Goal: Task Accomplishment & Management: Manage account settings

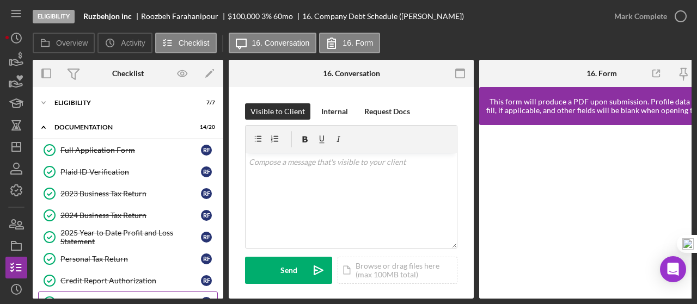
scroll to position [170, 0]
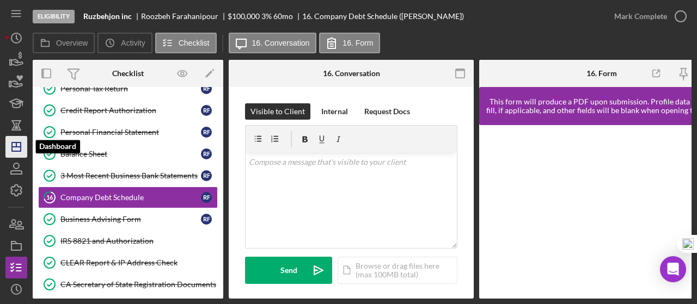
click at [19, 147] on line "button" at bounding box center [16, 147] width 9 height 0
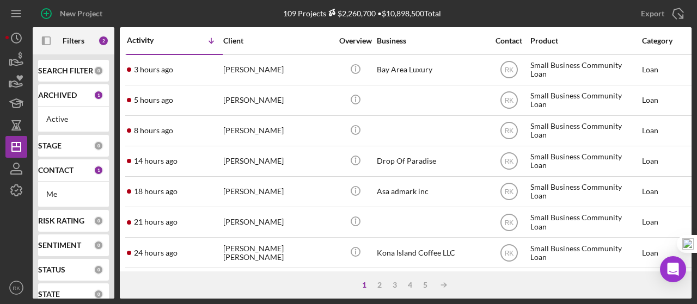
click at [57, 173] on b "CONTACT" at bounding box center [55, 170] width 35 height 9
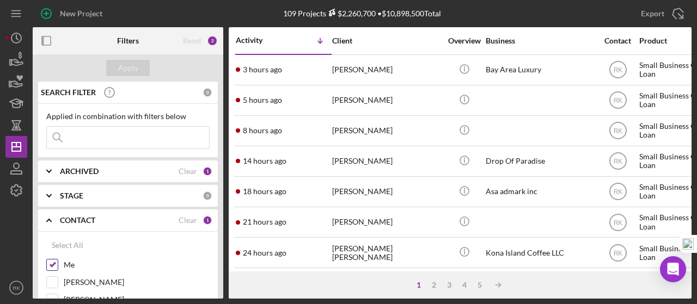
click at [52, 263] on input "Me" at bounding box center [52, 265] width 11 height 11
checkbox input "false"
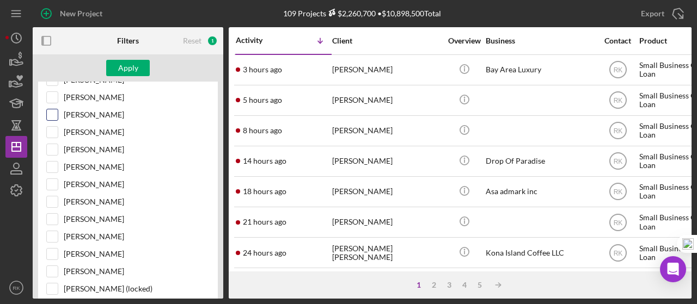
scroll to position [363, 0]
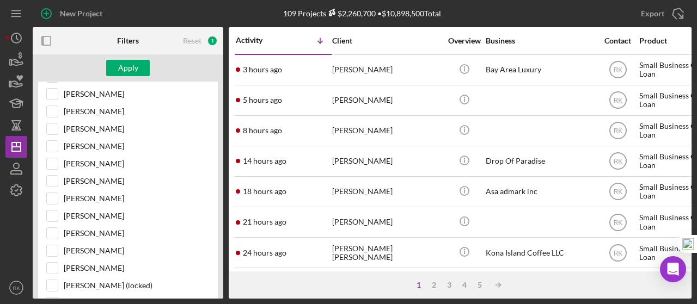
click at [54, 193] on input "[PERSON_NAME]" at bounding box center [52, 198] width 11 height 11
checkbox input "true"
click at [137, 67] on div "Apply" at bounding box center [128, 68] width 20 height 16
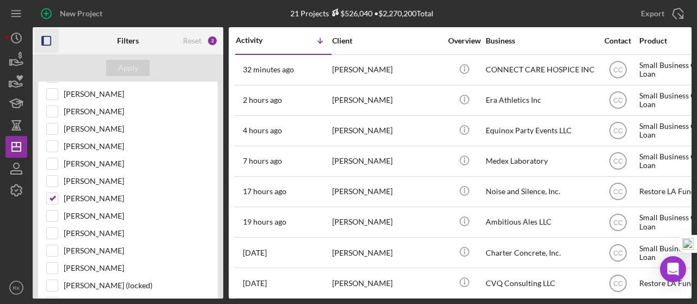
click at [45, 41] on icon "button" at bounding box center [46, 41] width 24 height 24
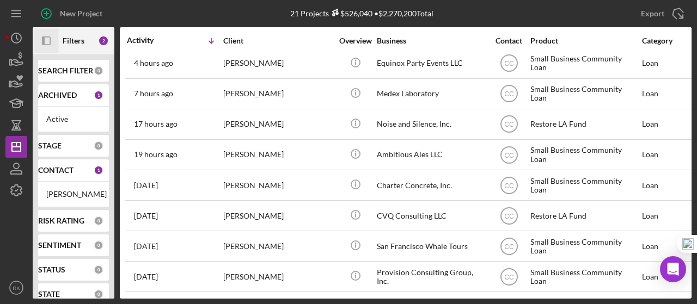
scroll to position [72, 0]
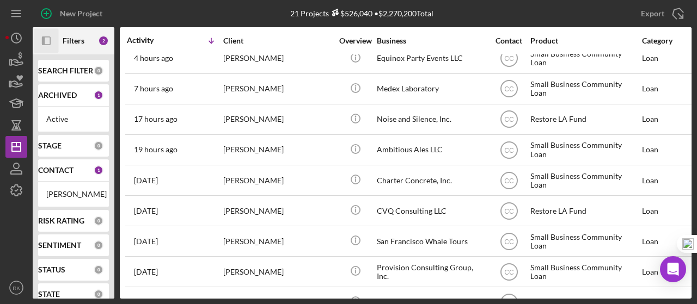
click at [402, 181] on div "Charter Concrete, Inc." at bounding box center [431, 180] width 109 height 29
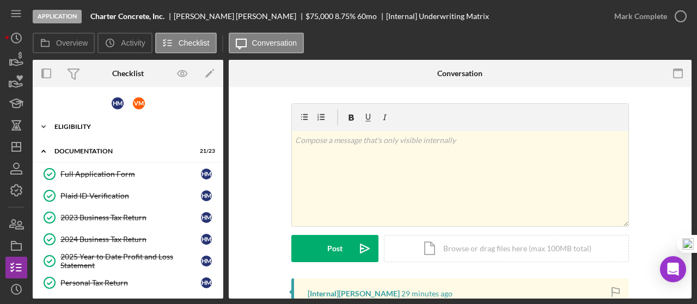
click at [84, 128] on div "Eligibility" at bounding box center [131, 127] width 155 height 7
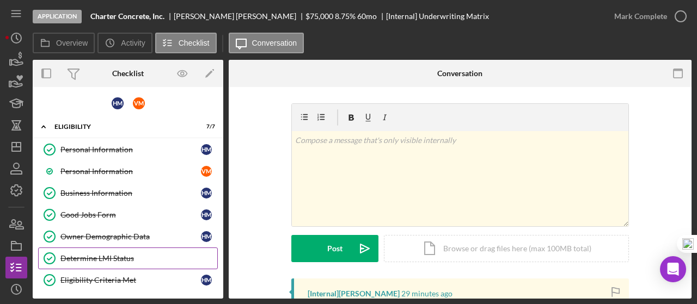
scroll to position [36, 0]
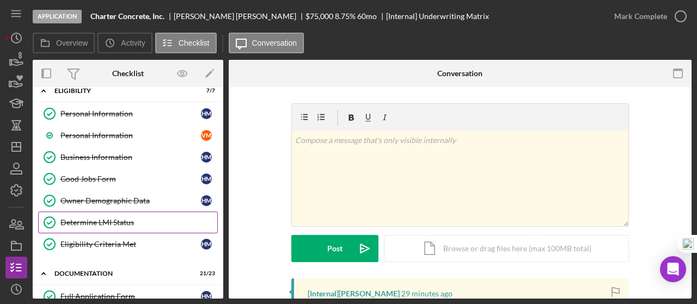
click at [93, 222] on div "Determine LMI Status" at bounding box center [138, 222] width 157 height 9
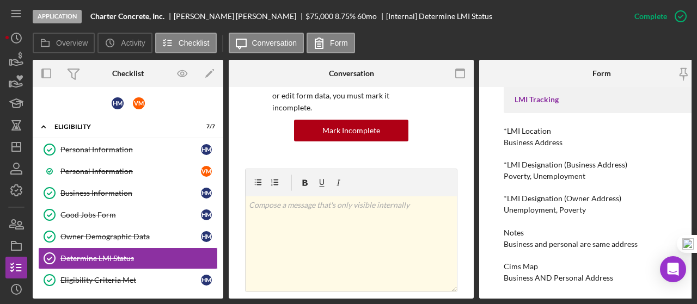
scroll to position [90, 0]
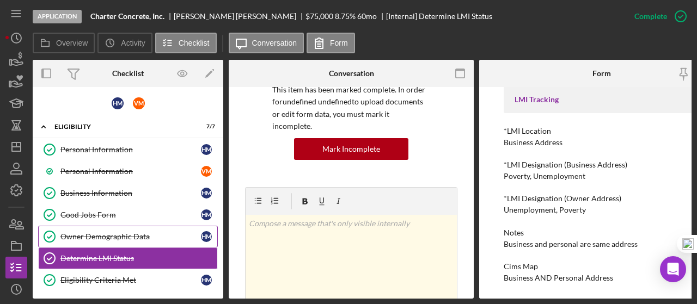
click at [114, 229] on link "Owner Demographic Data Owner Demographic Data H M" at bounding box center [128, 237] width 180 height 22
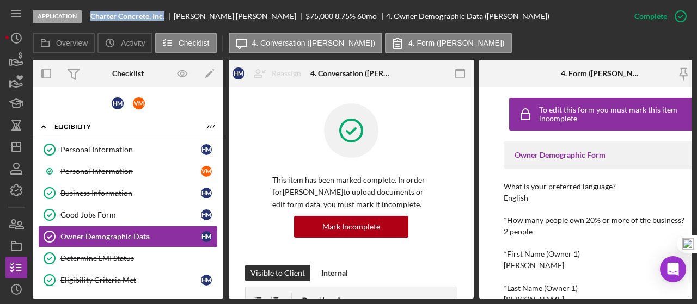
drag, startPoint x: 91, startPoint y: 14, endPoint x: 163, endPoint y: 16, distance: 72.4
click at [164, 17] on b "Charter Concrete, Inc." at bounding box center [127, 16] width 74 height 9
copy b "Charter Concrete, Inc."
click at [15, 246] on icon "button" at bounding box center [16, 245] width 27 height 27
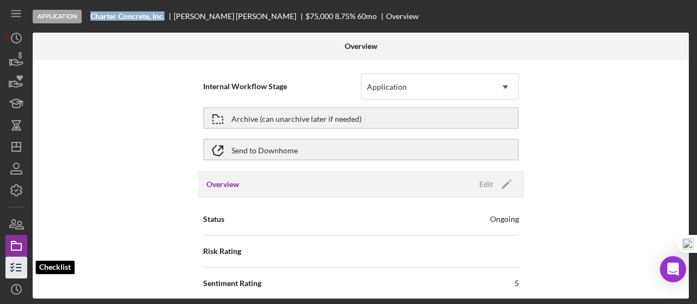
click at [12, 272] on icon "button" at bounding box center [16, 267] width 27 height 27
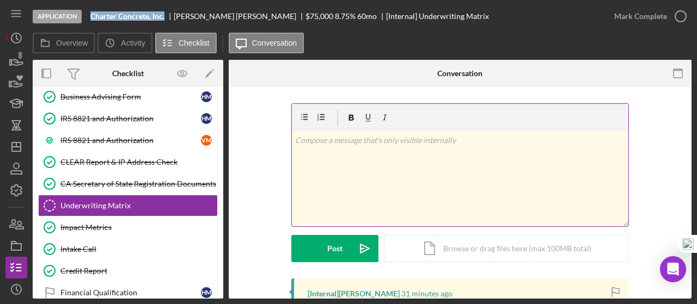
scroll to position [365, 0]
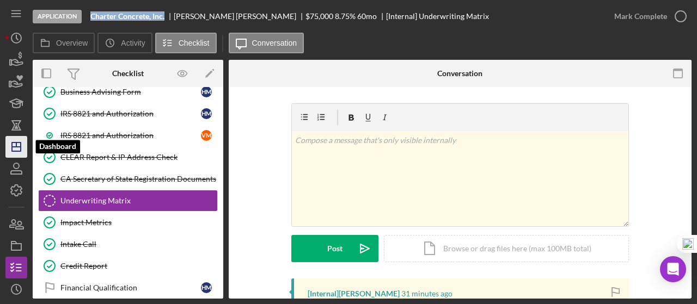
click at [15, 152] on icon "Icon/Dashboard" at bounding box center [16, 146] width 27 height 27
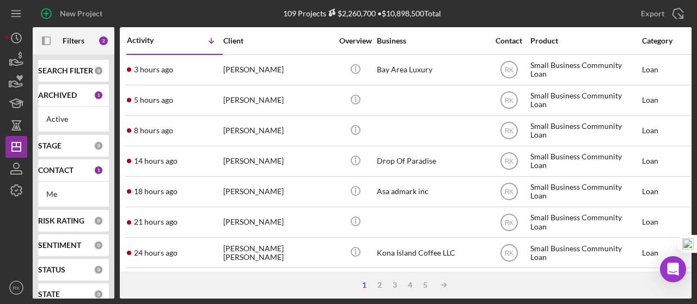
click at [62, 173] on b "CONTACT" at bounding box center [55, 170] width 35 height 9
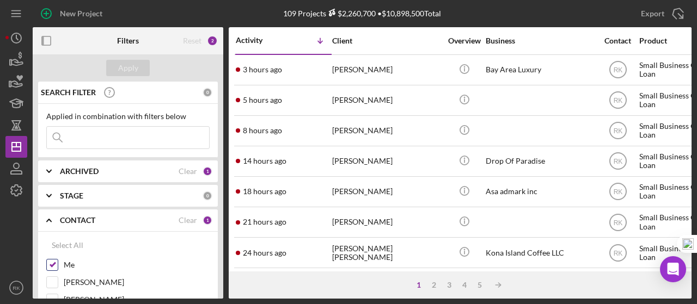
click at [56, 265] on input "Me" at bounding box center [52, 265] width 11 height 11
checkbox input "false"
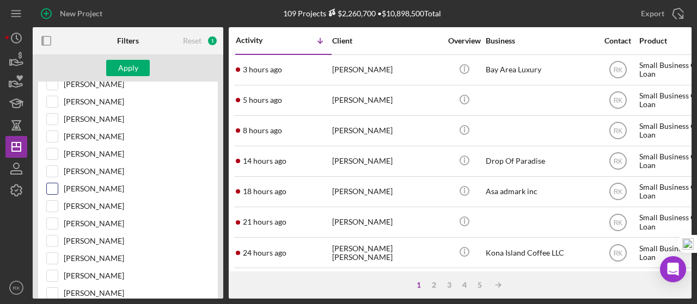
scroll to position [218, 0]
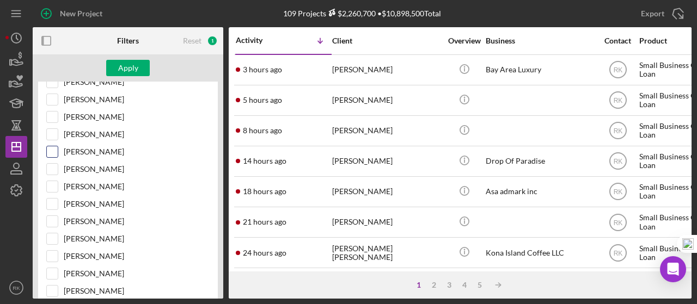
click at [53, 155] on div "[PERSON_NAME]" at bounding box center [127, 154] width 163 height 17
click at [58, 150] on div at bounding box center [52, 152] width 12 height 12
click at [57, 148] on input "[PERSON_NAME]" at bounding box center [52, 151] width 11 height 11
checkbox input "true"
click at [127, 76] on div "Apply" at bounding box center [128, 67] width 191 height 27
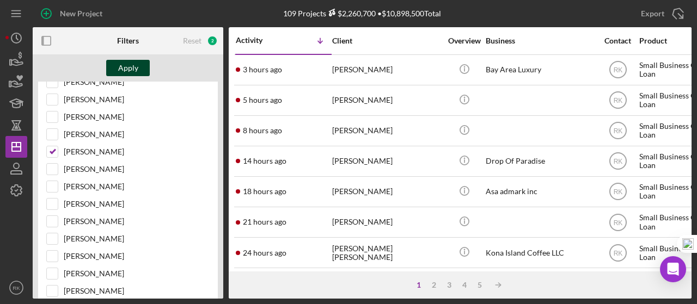
click at [134, 69] on div "Apply" at bounding box center [128, 68] width 20 height 16
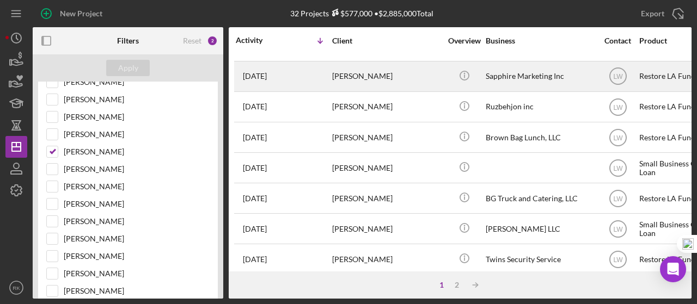
scroll to position [127, 0]
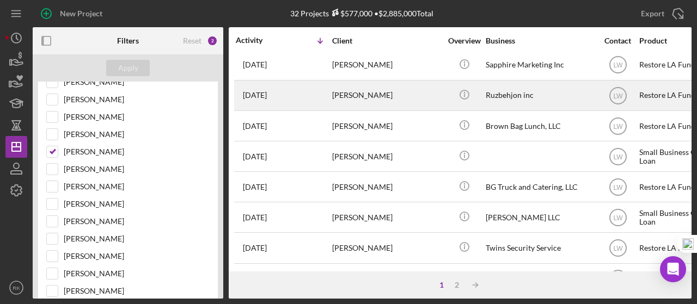
drag, startPoint x: 332, startPoint y: 95, endPoint x: 408, endPoint y: 96, distance: 76.2
click at [408, 96] on div "[PERSON_NAME]" at bounding box center [386, 95] width 109 height 29
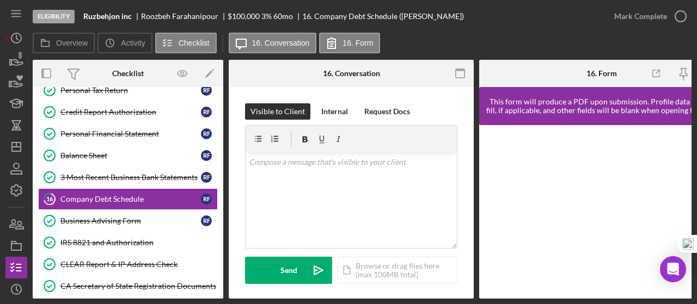
scroll to position [170, 0]
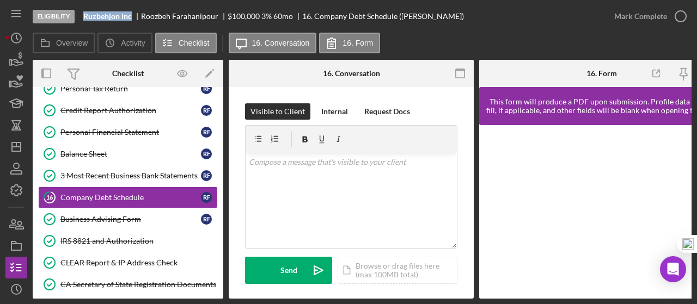
drag, startPoint x: 84, startPoint y: 16, endPoint x: 126, endPoint y: 13, distance: 42.5
click at [130, 16] on b "Ruzbehjon inc" at bounding box center [107, 16] width 48 height 9
copy b "Ruzbehjon inc"
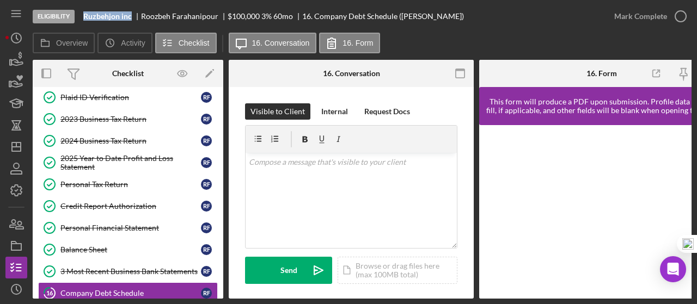
scroll to position [0, 0]
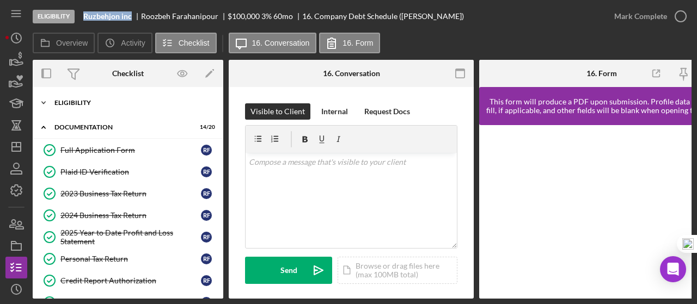
click at [77, 106] on div "Icon/Expander Eligibility 7 / 7" at bounding box center [128, 103] width 191 height 22
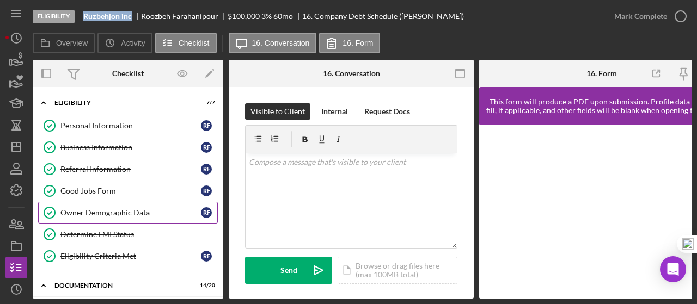
drag, startPoint x: 94, startPoint y: 215, endPoint x: 139, endPoint y: 207, distance: 45.8
click at [95, 215] on div "Owner Demographic Data" at bounding box center [130, 212] width 140 height 9
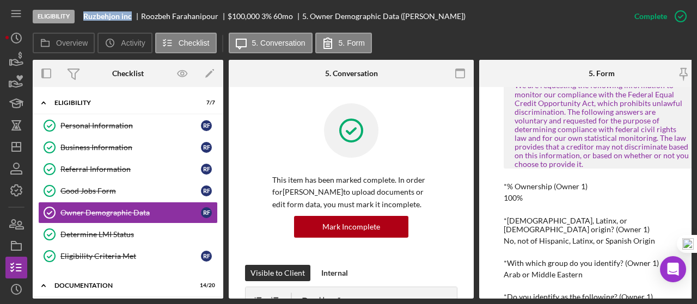
scroll to position [435, 0]
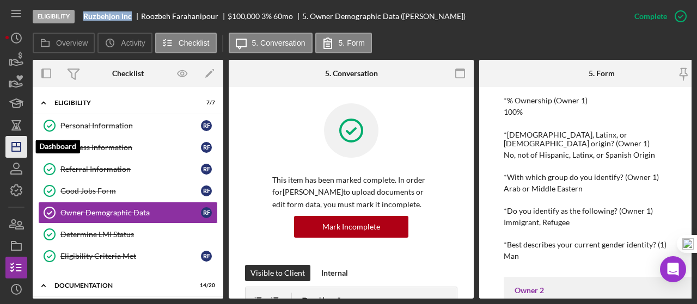
click at [23, 145] on icon "Icon/Dashboard" at bounding box center [16, 146] width 27 height 27
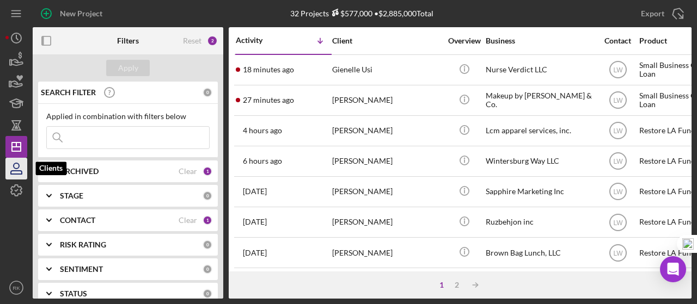
click at [18, 167] on icon "button" at bounding box center [16, 168] width 27 height 27
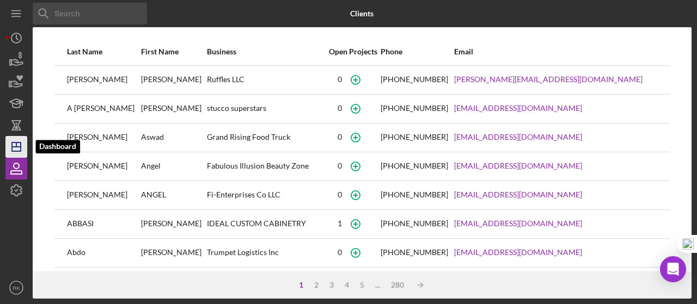
click at [17, 147] on icon "Icon/Dashboard" at bounding box center [16, 146] width 27 height 27
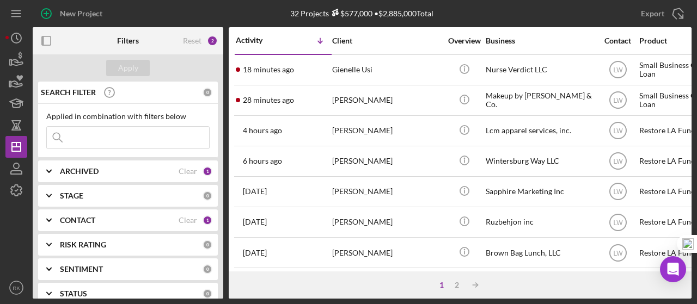
click at [81, 219] on b "CONTACT" at bounding box center [77, 220] width 35 height 9
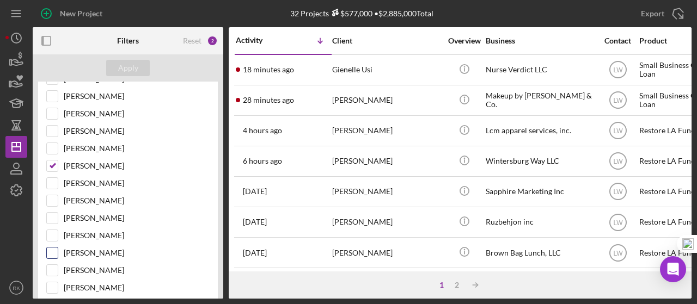
scroll to position [181, 0]
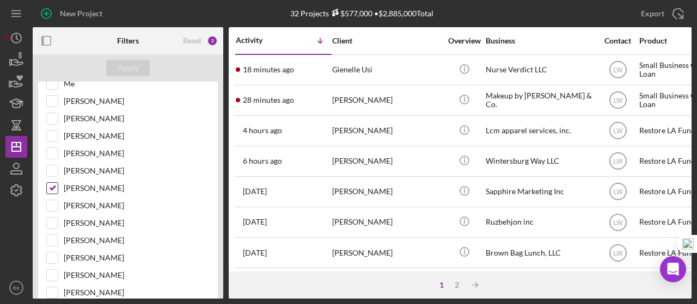
click at [51, 189] on input "[PERSON_NAME]" at bounding box center [52, 188] width 11 height 11
checkbox input "false"
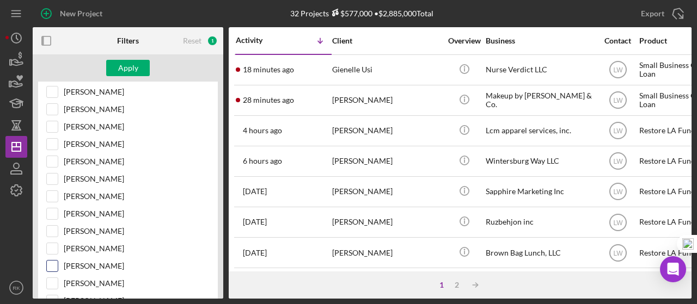
scroll to position [272, 0]
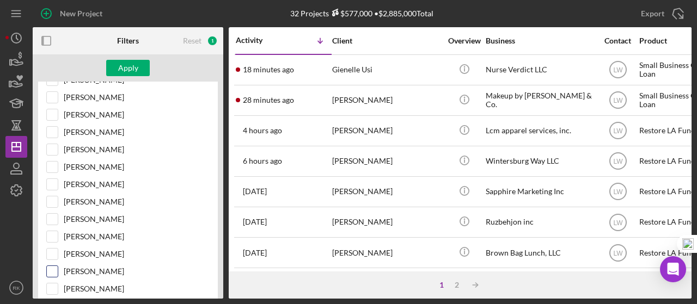
drag, startPoint x: 54, startPoint y: 279, endPoint x: 59, endPoint y: 261, distance: 19.3
click at [53, 284] on input "[PERSON_NAME]" at bounding box center [52, 289] width 11 height 11
checkbox input "true"
click at [135, 67] on div "Apply" at bounding box center [128, 68] width 20 height 16
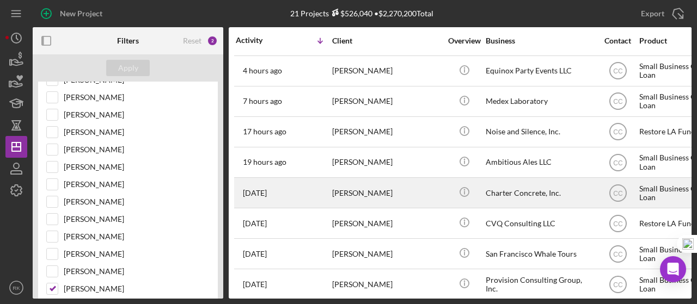
scroll to position [0, 0]
